Goal: Information Seeking & Learning: Learn about a topic

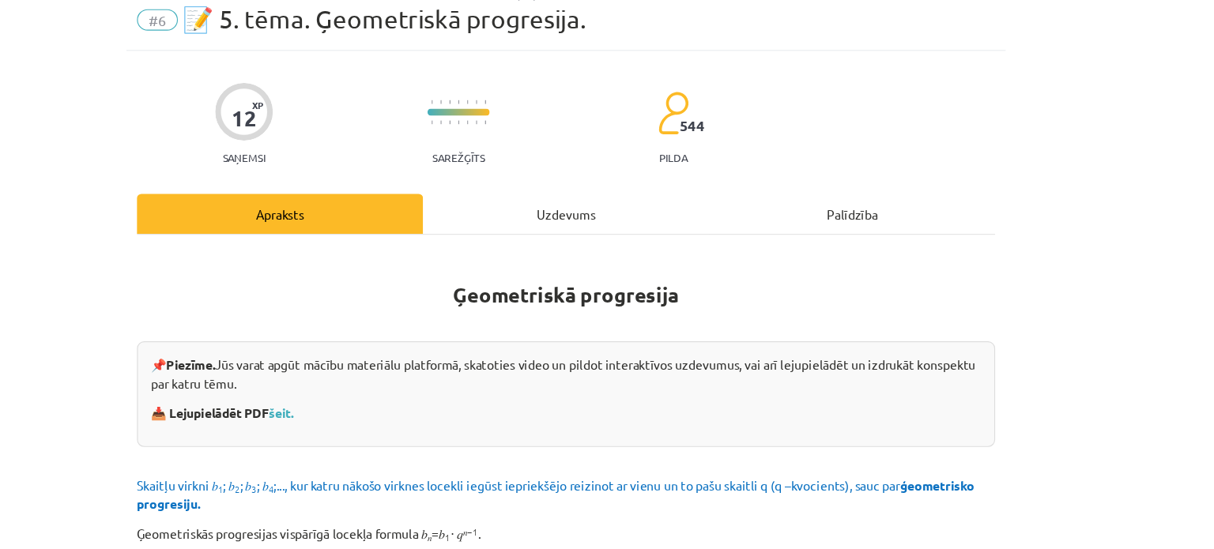
scroll to position [1711, 0]
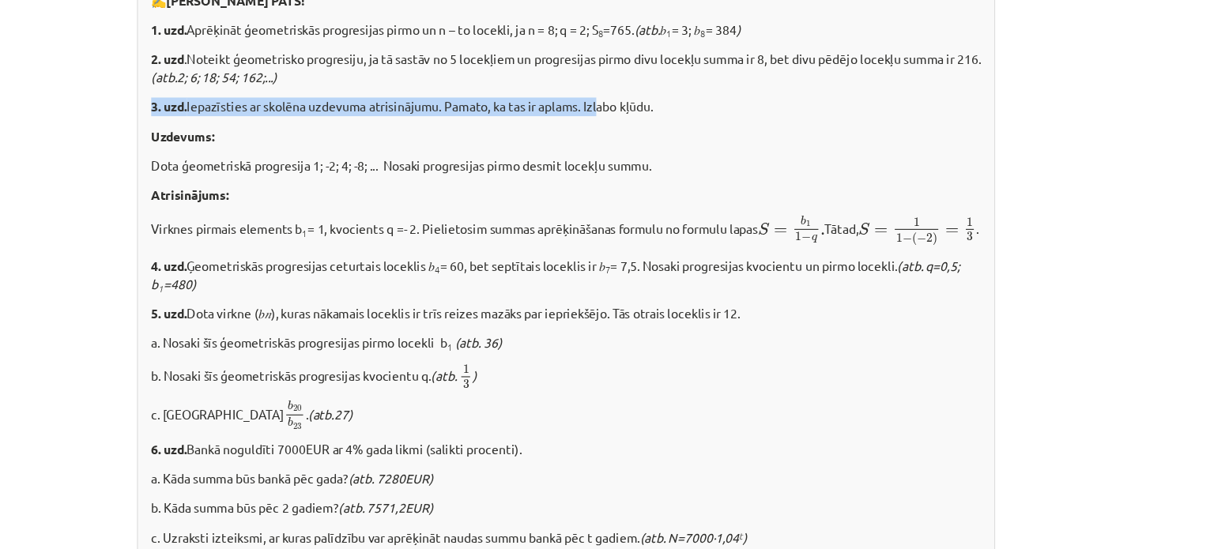
drag, startPoint x: 229, startPoint y: 145, endPoint x: 636, endPoint y: 160, distance: 407.2
click at [636, 160] on div "✍️ [PERSON_NAME] PATS! 1. uzd. Aprēķināt ģeometriskās progresijas pirmo un n – …" at bounding box center [606, 304] width 763 height 529
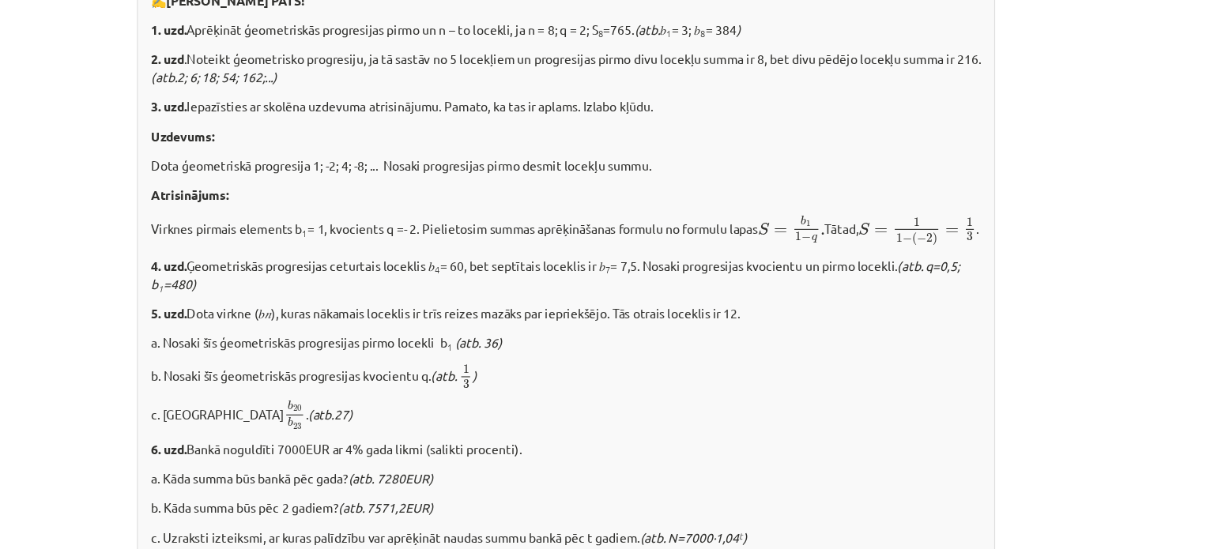
click at [345, 184] on p "Uzdevums:" at bounding box center [607, 181] width 738 height 17
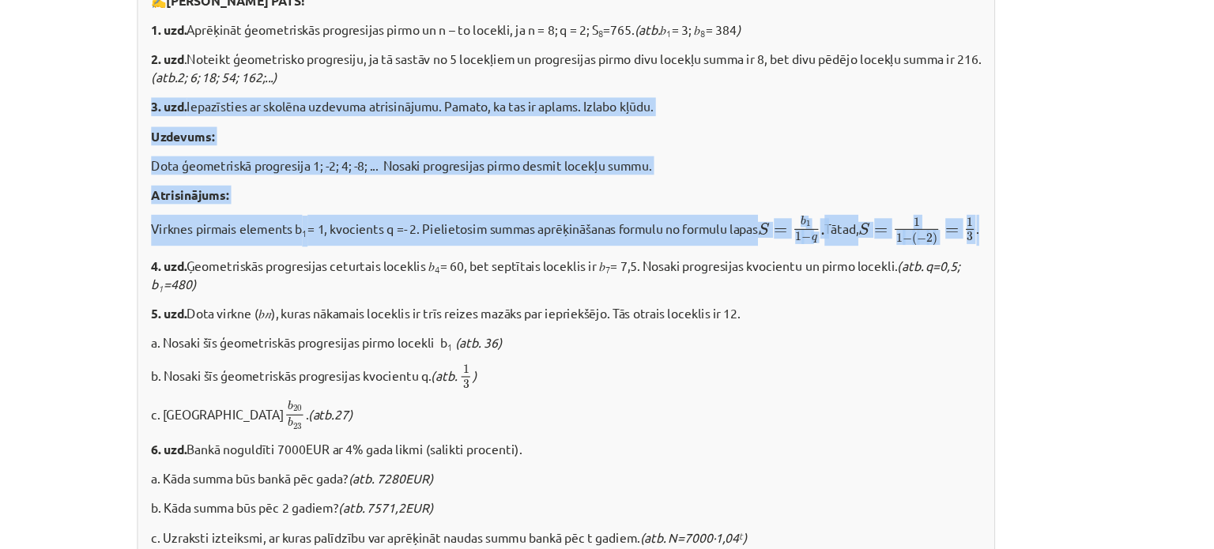
drag, startPoint x: 229, startPoint y: 151, endPoint x: 381, endPoint y: 296, distance: 210.1
click at [381, 296] on div "✍️ [PERSON_NAME] PATS! 1. uzd. Aprēķināt ģeometriskās progresijas pirmo un n – …" at bounding box center [606, 304] width 763 height 529
copy div "3. uzd. Iepazīsties ar skolēna uzdevuma atrisinājumu. Pamato, ka tas ir aplams.…"
click at [460, 279] on p "Virknes pirmais elements b 1 = 1, kvocients q =- 2. Pielietosim summas aprēķinā…" at bounding box center [607, 265] width 738 height 28
drag, startPoint x: 224, startPoint y: 145, endPoint x: 379, endPoint y: 289, distance: 211.9
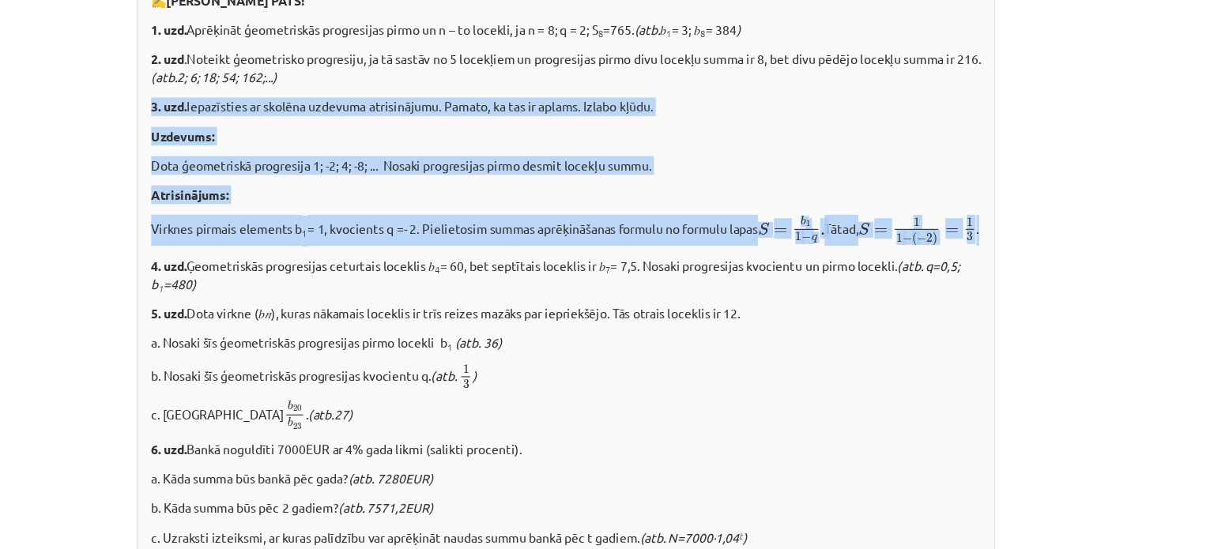
click at [379, 289] on div "✍️ [PERSON_NAME] PATS! 1. uzd. Aprēķināt ģeometriskās progresijas pirmo un n – …" at bounding box center [606, 304] width 763 height 529
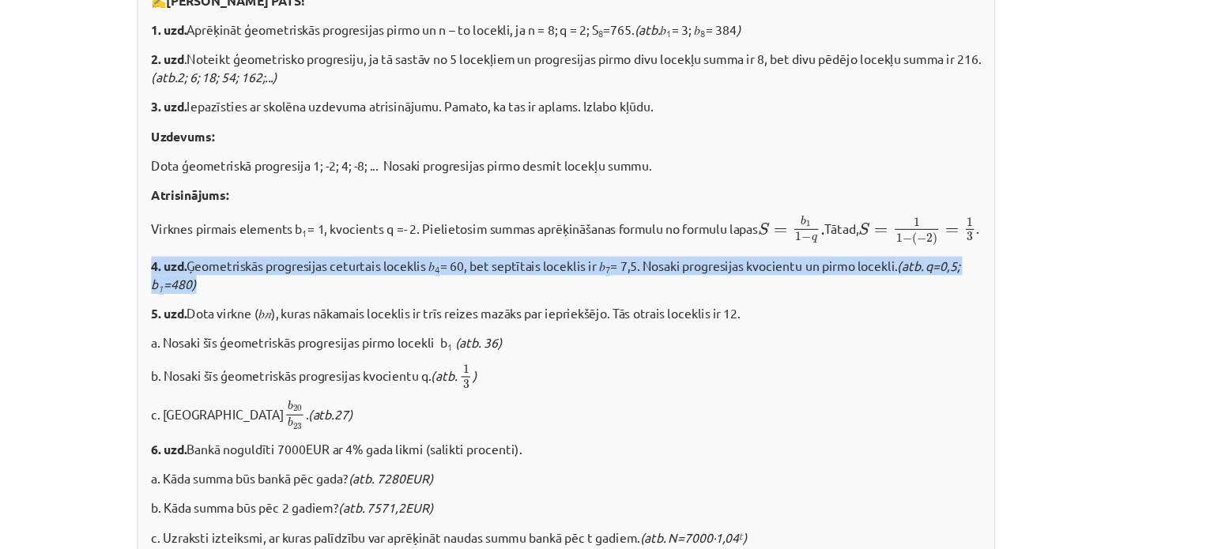
drag, startPoint x: 228, startPoint y: 322, endPoint x: 281, endPoint y: 337, distance: 54.1
click at [281, 337] on div "✍️ [PERSON_NAME] PATS! 1. uzd. Aprēķināt ģeometriskās progresijas pirmo un n – …" at bounding box center [606, 304] width 763 height 529
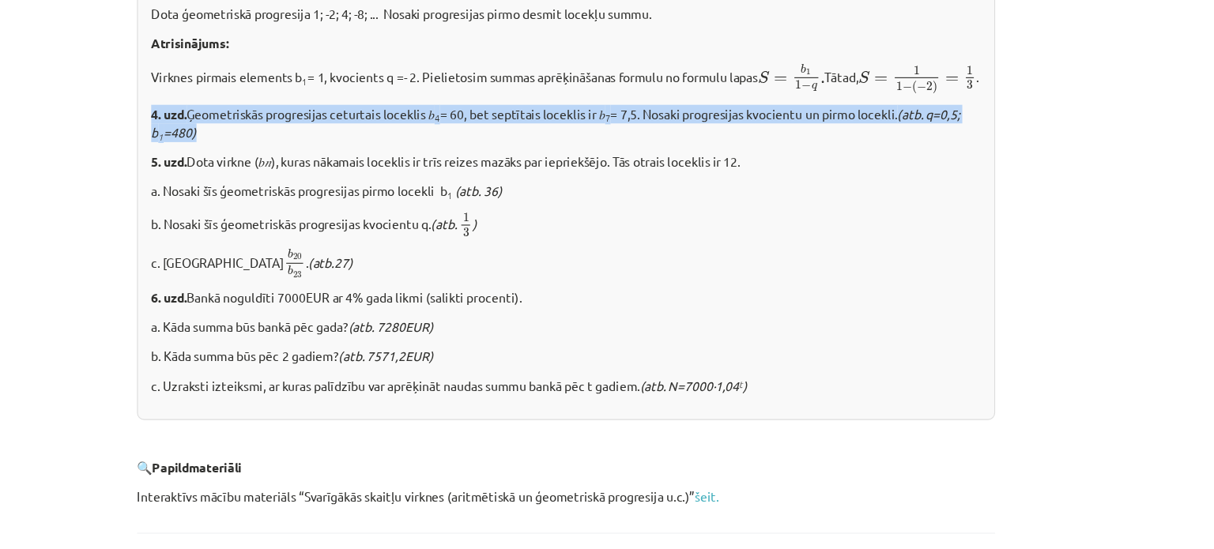
scroll to position [1844, 0]
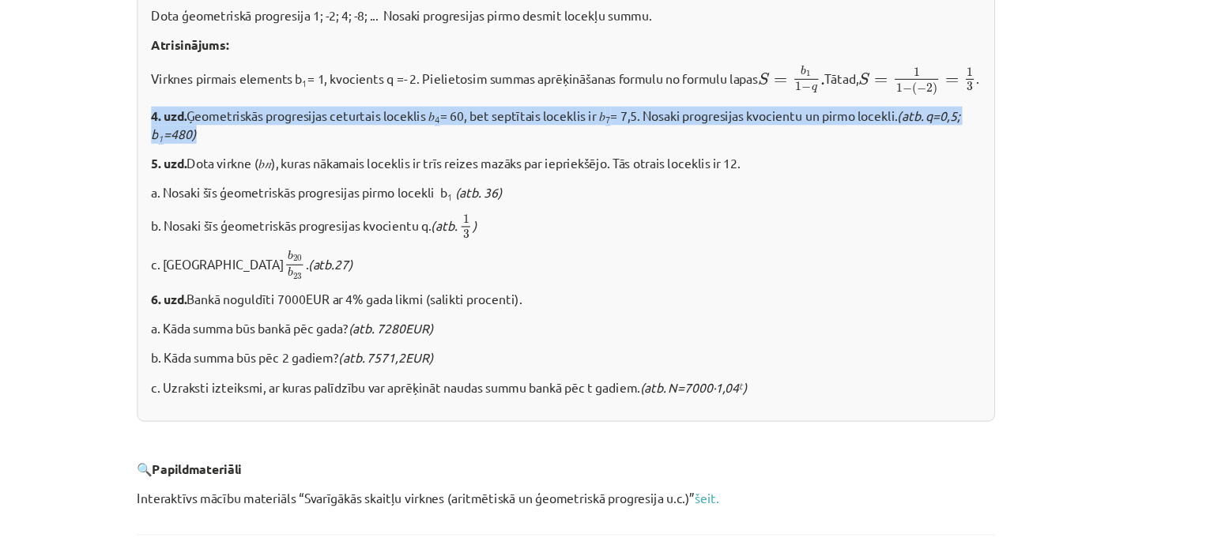
copy p "4. uzd. Ģeometriskās progresijas ceturtais loceklis 𝑏 4 = 60, bet septītais loc…"
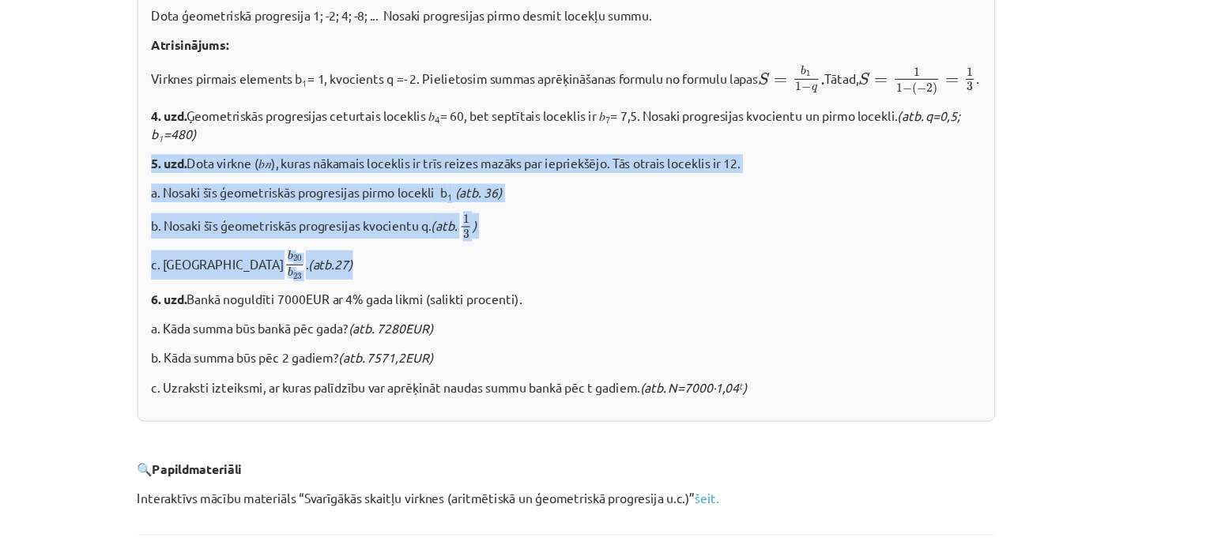
drag, startPoint x: 228, startPoint y: 225, endPoint x: 382, endPoint y: 321, distance: 181.3
click at [382, 321] on div "✍️ [PERSON_NAME] PATS! 1. uzd. Aprēķināt ģeometriskās progresijas pirmo un n – …" at bounding box center [606, 170] width 763 height 529
click at [382, 309] on p "c. Aprēķini b 20 b 23 b 20 b 23 . (atb.27)" at bounding box center [607, 296] width 738 height 26
drag, startPoint x: 228, startPoint y: 227, endPoint x: 378, endPoint y: 314, distance: 173.9
click at [378, 314] on div "✍️ [PERSON_NAME] PATS! 1. uzd. Aprēķināt ģeometriskās progresijas pirmo un n – …" at bounding box center [606, 170] width 763 height 529
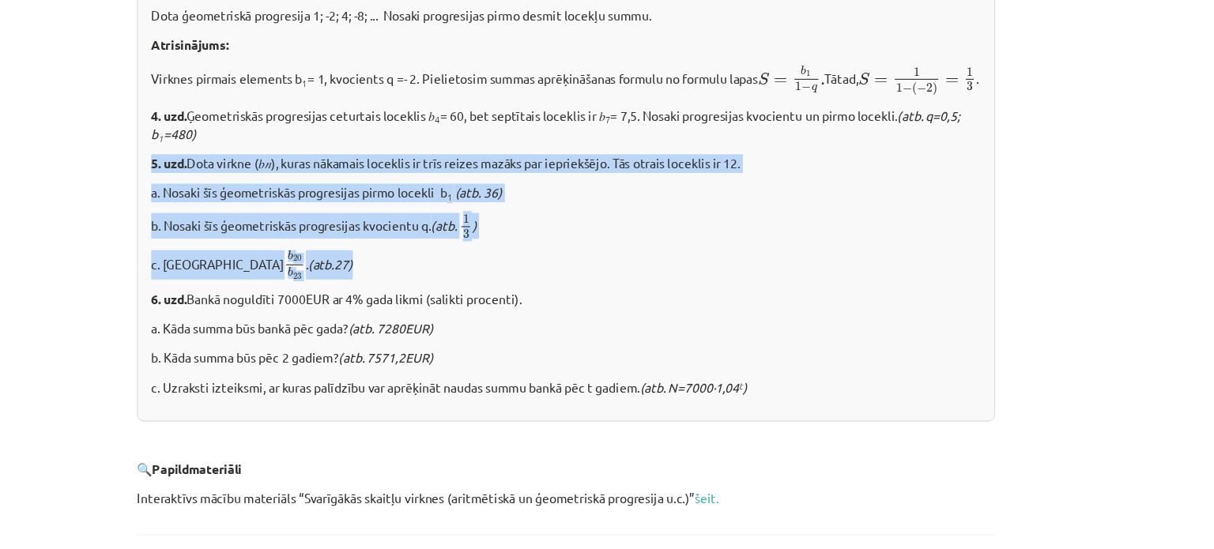
click at [377, 309] on p "c. Aprēķini b 20 b 23 b 20 b 23 . (atb.27)" at bounding box center [607, 296] width 738 height 26
drag, startPoint x: 224, startPoint y: 228, endPoint x: 363, endPoint y: 328, distance: 170.4
click at [363, 328] on div "✍️ [PERSON_NAME] PATS! 1. uzd. Aprēķināt ģeometriskās progresijas pirmo un n – …" at bounding box center [606, 170] width 763 height 529
copy div "5. uzd. Dota virkne (𝑏 𝑛 ), kuras nākamais loceklis ir trīs reizes mazāks par i…"
click at [429, 273] on p "b. Nosaki šīs ģeometriskās progresijas kvocientu q. (atb. 1 3 1 3 )" at bounding box center [607, 261] width 738 height 23
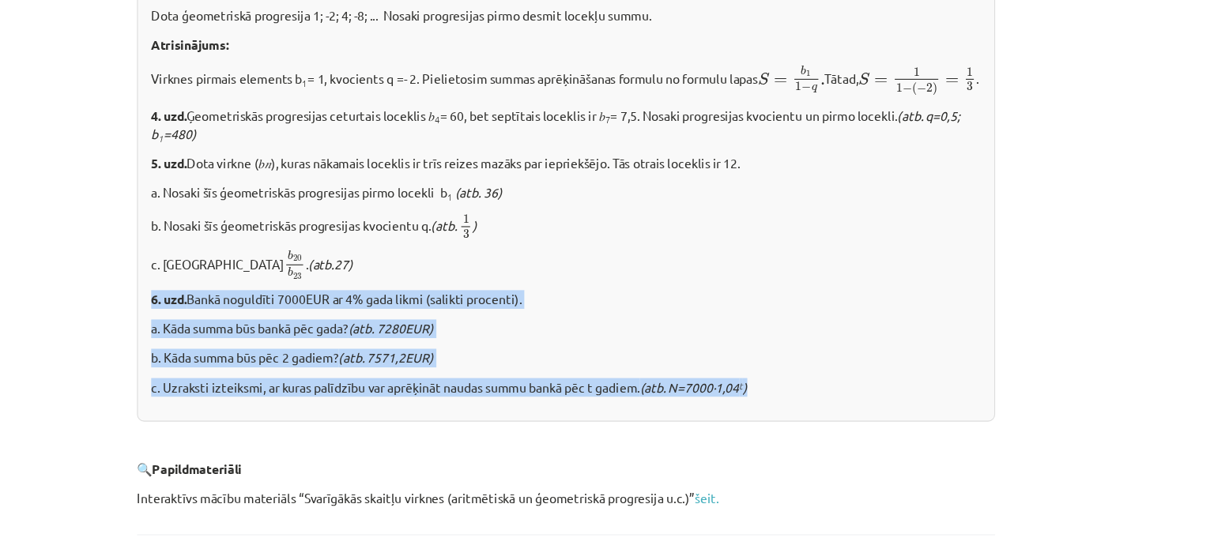
drag, startPoint x: 230, startPoint y: 345, endPoint x: 785, endPoint y: 436, distance: 562.9
click at [785, 435] on div "✍️ [PERSON_NAME] PATS! 1. uzd. Aprēķināt ģeometriskās progresijas pirmo un n – …" at bounding box center [606, 170] width 763 height 529
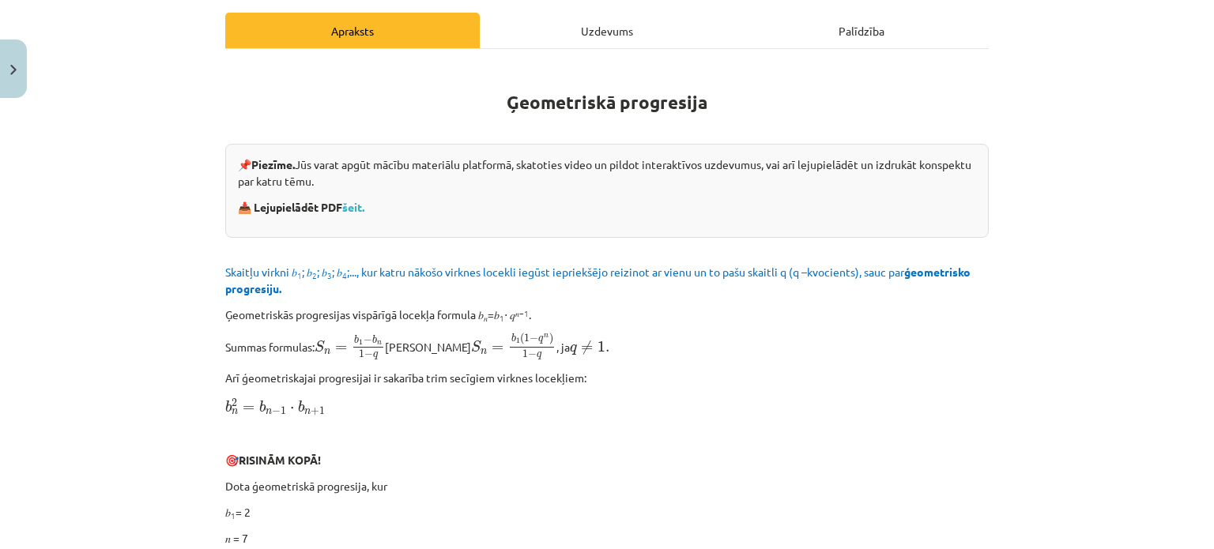
scroll to position [0, 0]
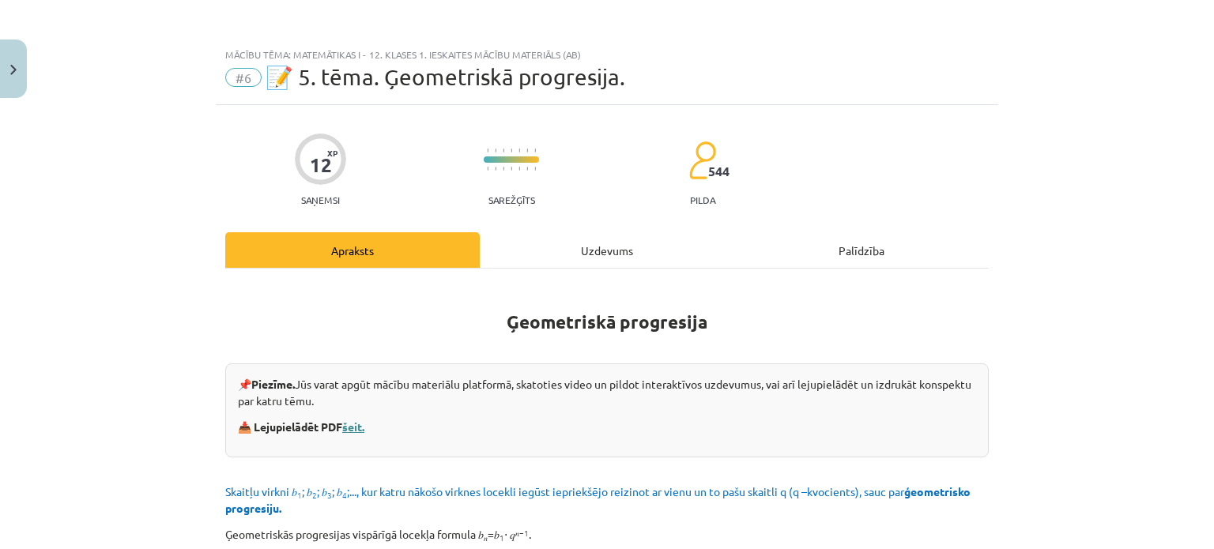
click at [363, 424] on link "šeit." at bounding box center [353, 427] width 22 height 14
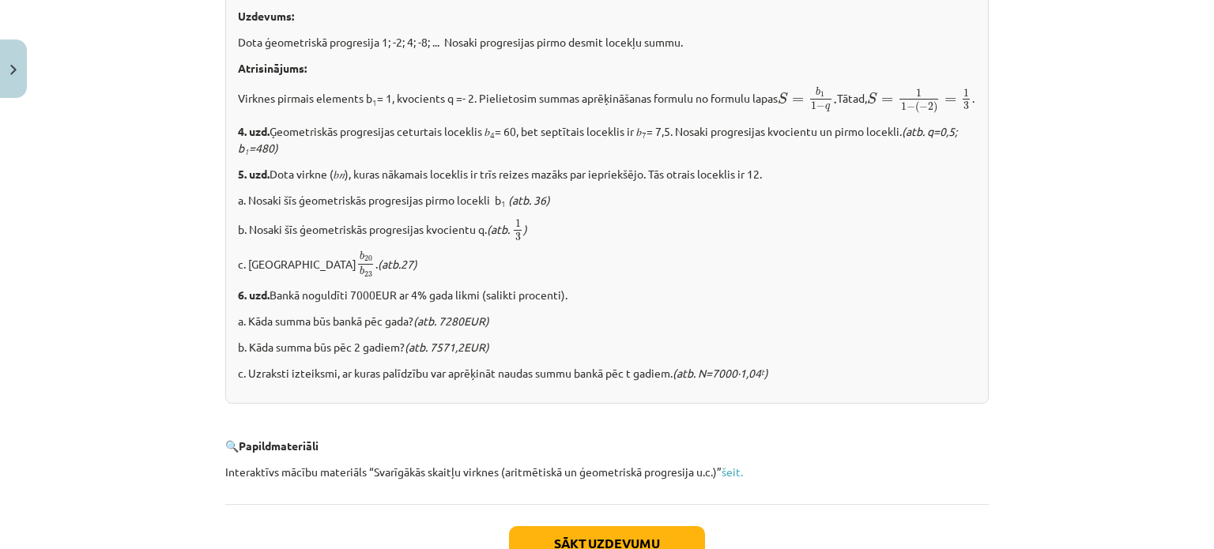
scroll to position [1877, 0]
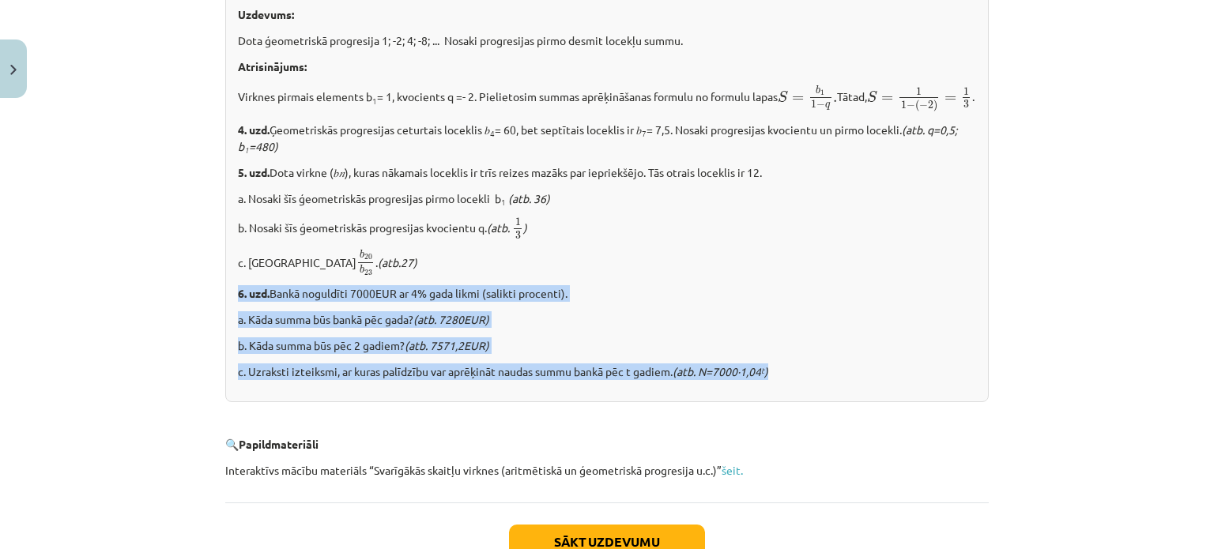
drag, startPoint x: 232, startPoint y: 312, endPoint x: 828, endPoint y: 412, distance: 604.1
click at [828, 402] on div "✍️ [PERSON_NAME] PATS! 1. uzd. Aprēķināt ģeometriskās progresijas pirmo un n – …" at bounding box center [606, 137] width 763 height 529
copy div "6. uzd. Bankā noguldīti 7000EUR ar 4% gada likmi (salikti procenti). a. Kāda su…"
